Goal: Task Accomplishment & Management: Manage account settings

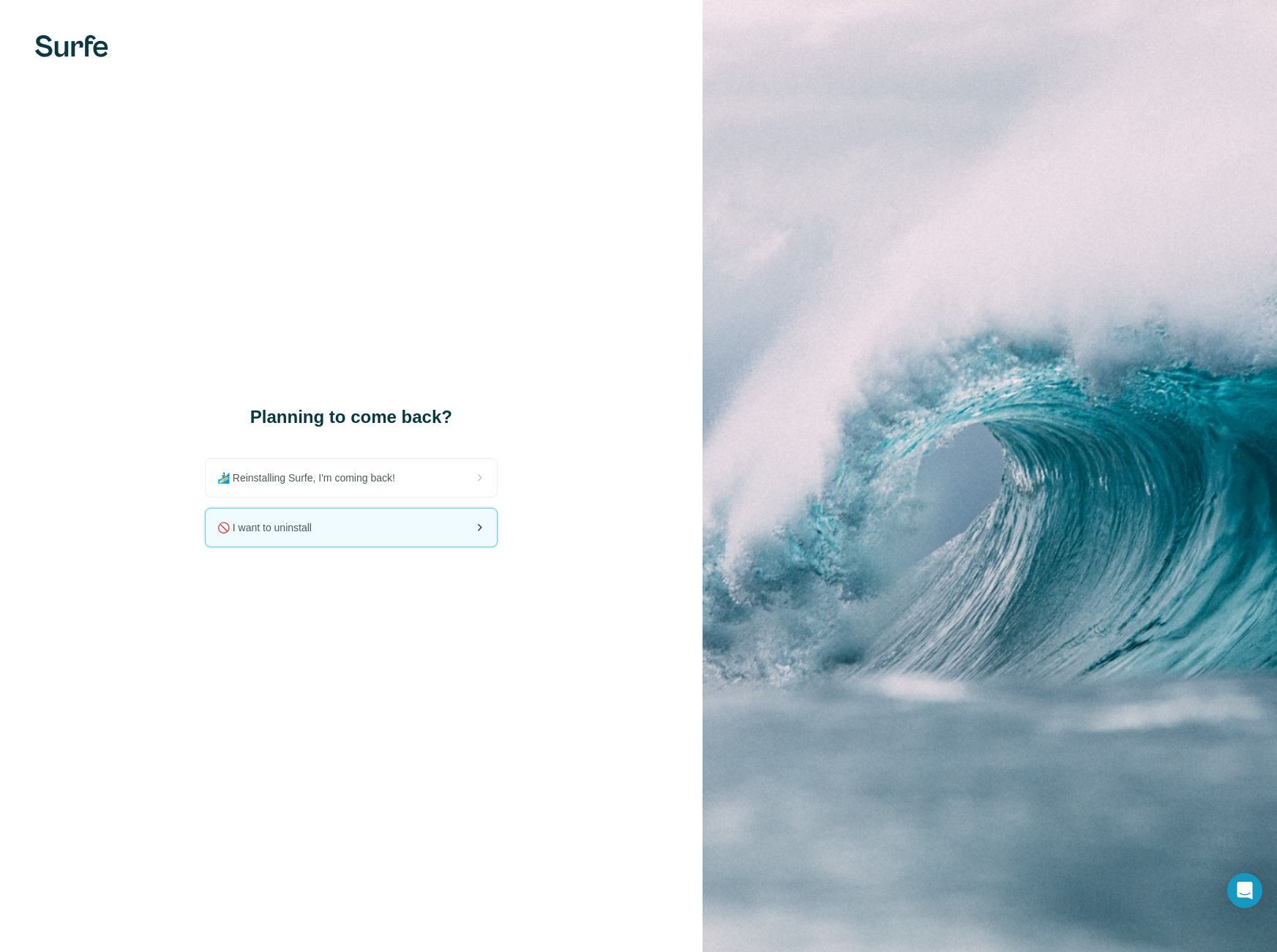
click at [250, 538] on div "🚫 I want to uninstall" at bounding box center [351, 527] width 291 height 38
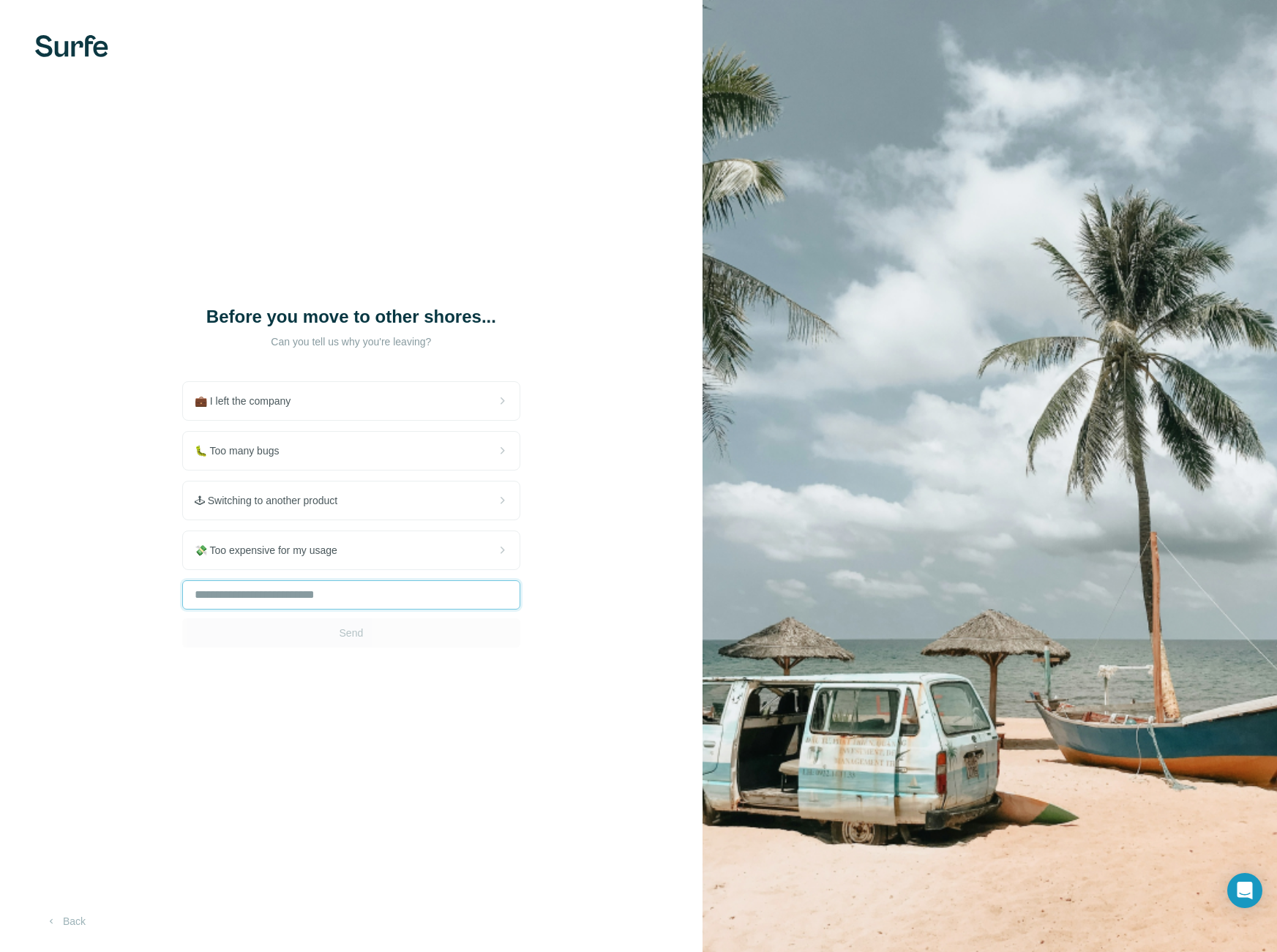
click at [263, 585] on input "text" at bounding box center [351, 595] width 338 height 29
type input "*****"
click at [346, 641] on button "Send" at bounding box center [351, 632] width 338 height 29
